Goal: Transaction & Acquisition: Purchase product/service

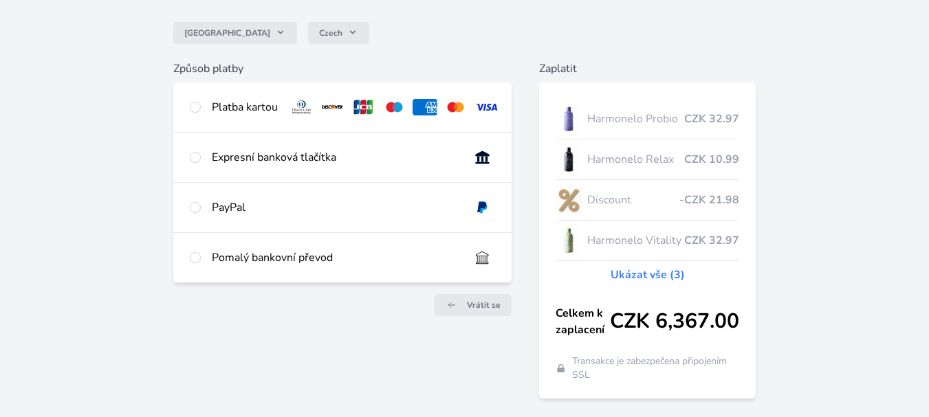
scroll to position [127, 0]
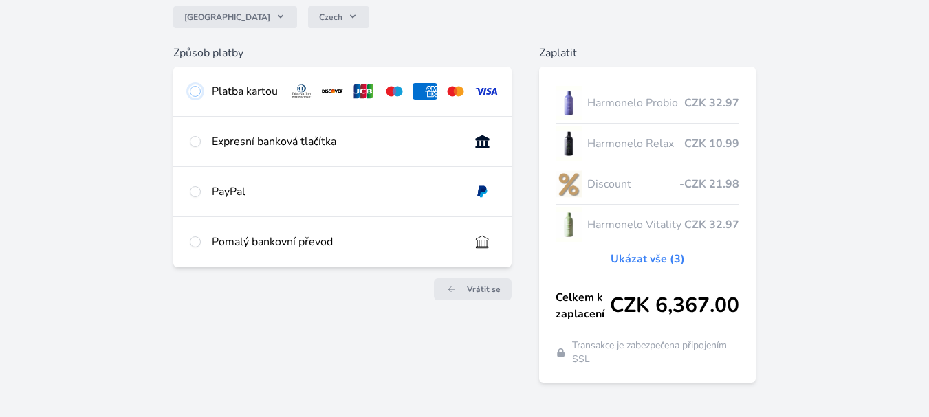
click at [194, 94] on input "radio" at bounding box center [195, 91] width 11 height 11
radio input "true"
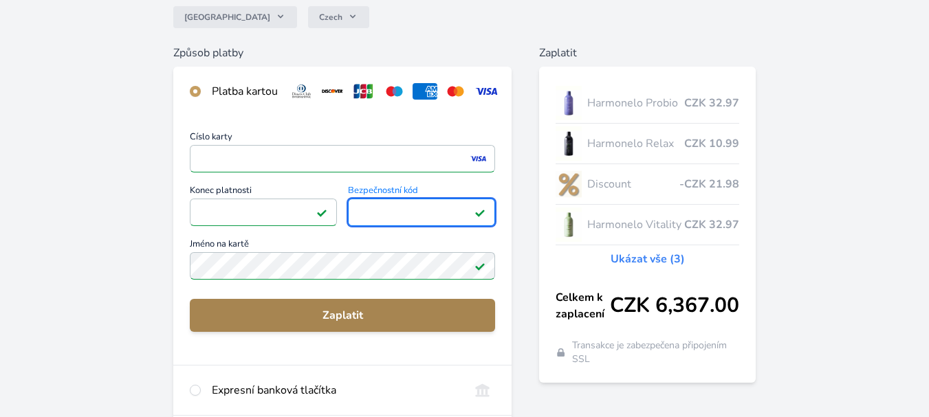
click at [356, 323] on span "Zaplatit" at bounding box center [342, 315] width 283 height 17
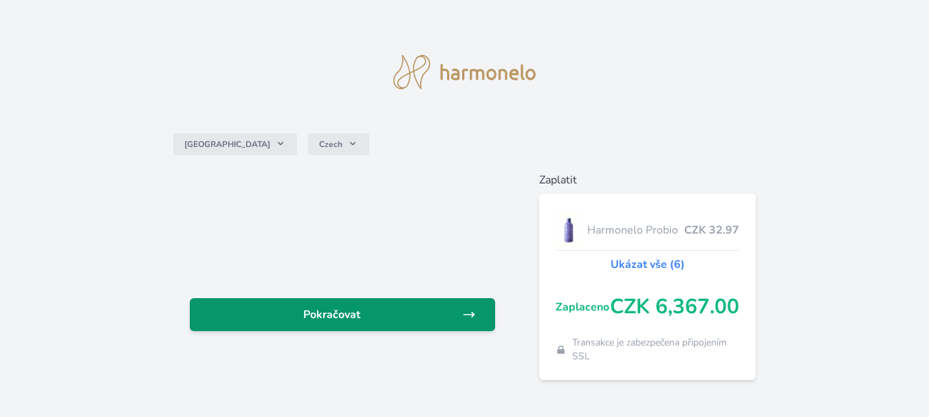
click at [376, 314] on span "Pokračovat" at bounding box center [331, 315] width 261 height 17
